Goal: Information Seeking & Learning: Learn about a topic

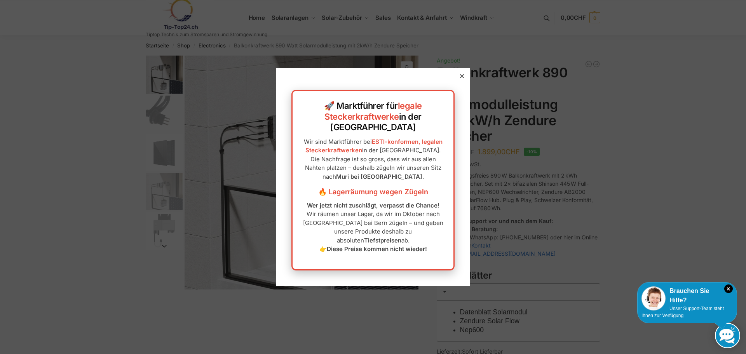
click at [460, 78] on icon at bounding box center [462, 76] width 4 height 4
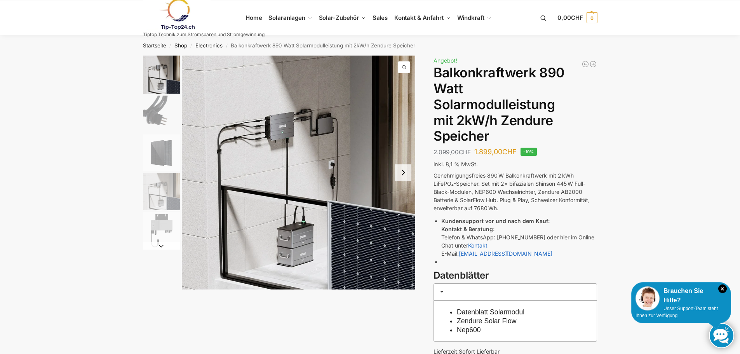
click at [405, 175] on button "Next slide" at bounding box center [403, 172] width 16 height 16
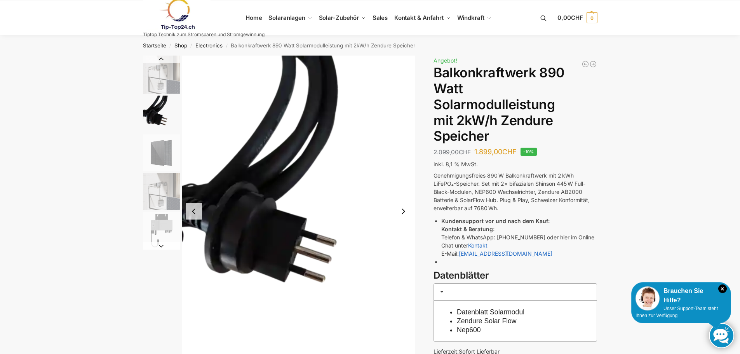
click at [405, 175] on img "2 / 5" at bounding box center [299, 212] width 234 height 312
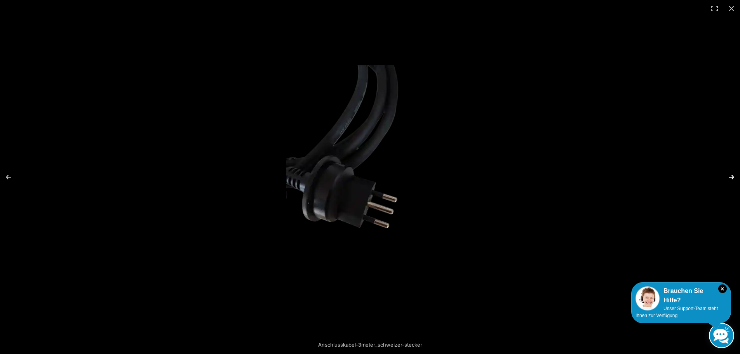
click at [730, 172] on button "Next (arrow right)" at bounding box center [726, 177] width 27 height 39
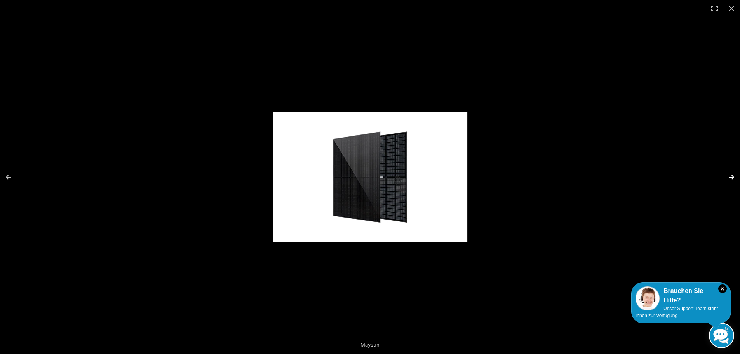
click at [731, 172] on button "Next (arrow right)" at bounding box center [726, 177] width 27 height 39
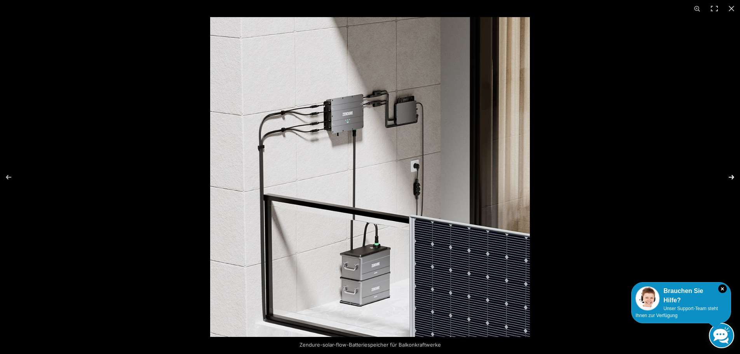
click at [731, 172] on button "Next (arrow right)" at bounding box center [726, 177] width 27 height 39
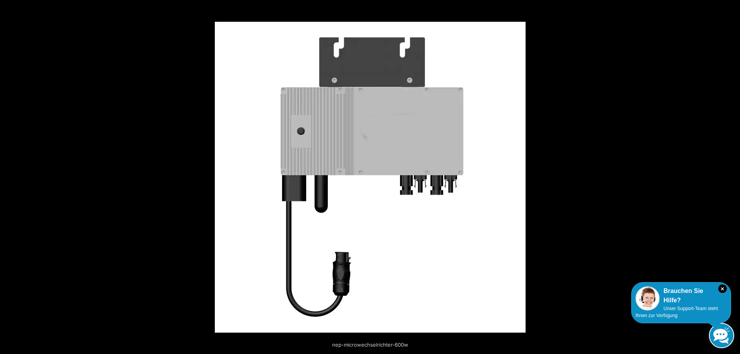
click at [731, 172] on button "Next (arrow right)" at bounding box center [726, 177] width 27 height 39
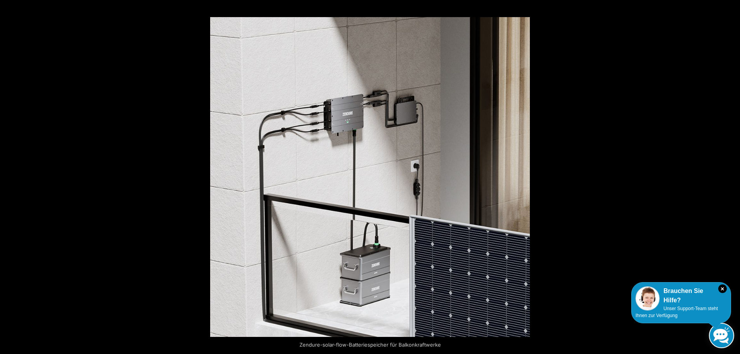
click at [731, 172] on button "Next (arrow right)" at bounding box center [726, 177] width 27 height 39
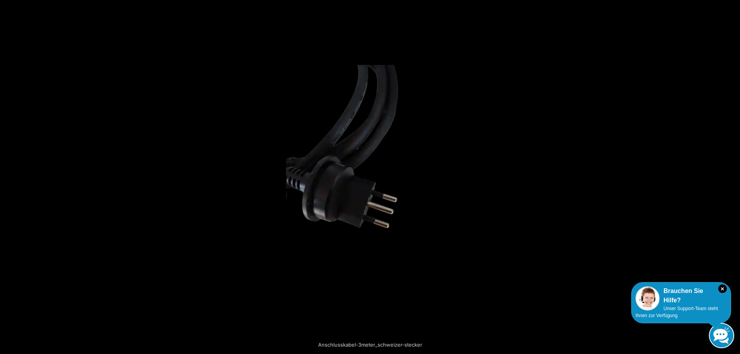
click at [731, 172] on button "Next (arrow right)" at bounding box center [726, 177] width 27 height 39
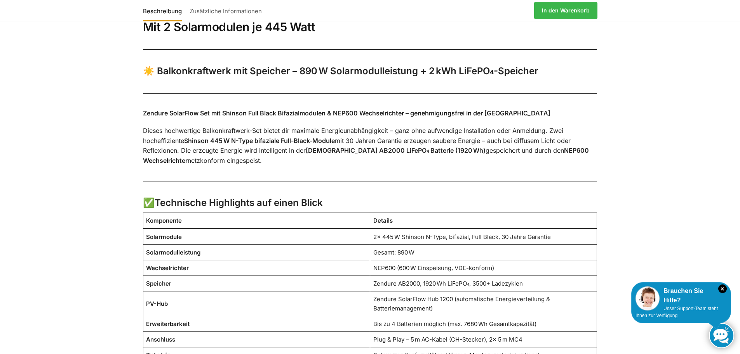
scroll to position [466, 0]
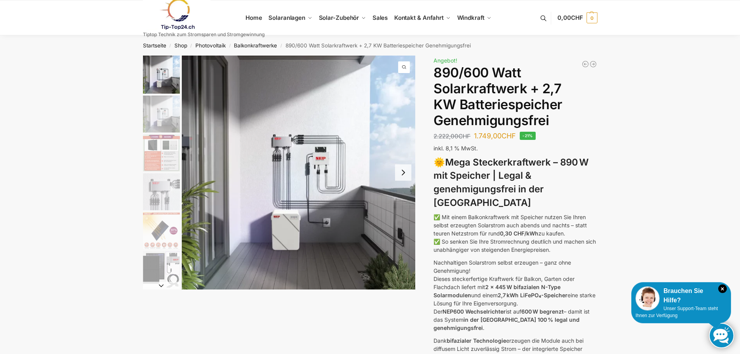
click at [406, 173] on button "Next slide" at bounding box center [403, 172] width 16 height 16
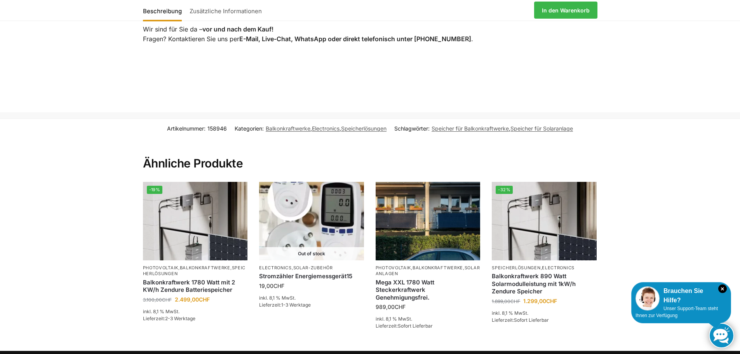
scroll to position [1554, 0]
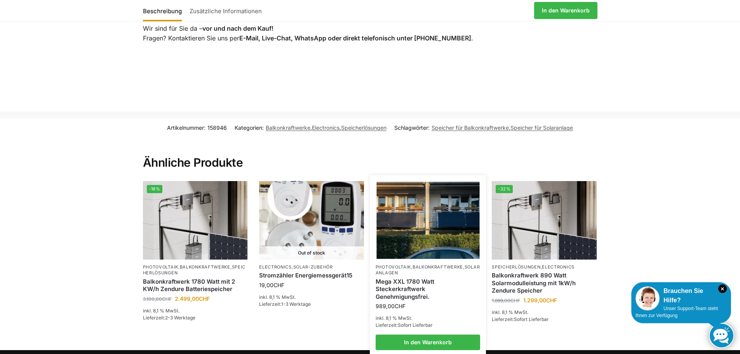
click at [431, 214] on img at bounding box center [428, 220] width 103 height 77
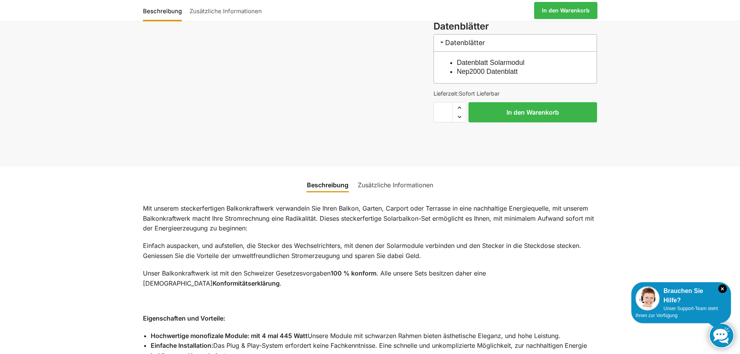
scroll to position [466, 0]
